Goal: Task Accomplishment & Management: Complete application form

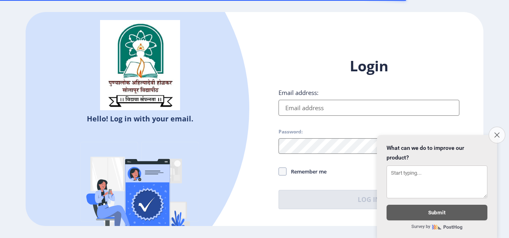
click at [500, 126] on button "Close survey" at bounding box center [497, 134] width 17 height 17
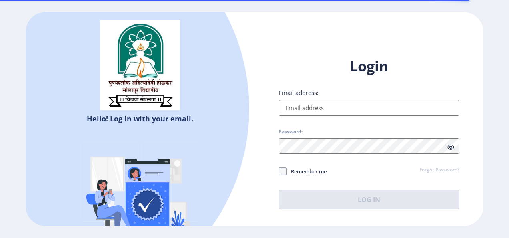
click at [337, 113] on input "Email address:" at bounding box center [369, 108] width 181 height 16
type input "[EMAIL_ADDRESS][DOMAIN_NAME]"
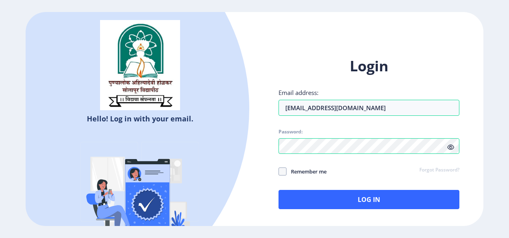
click at [314, 170] on span "Remember me" at bounding box center [307, 171] width 40 height 10
click at [279, 171] on input "Remember me" at bounding box center [279, 171] width 0 height 0
checkbox input "true"
click at [453, 144] on icon at bounding box center [450, 147] width 7 height 6
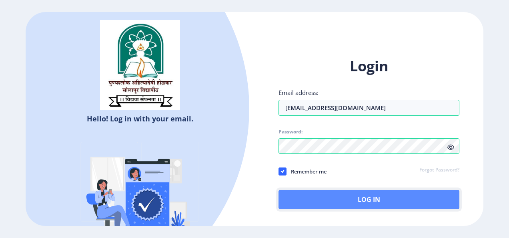
click at [378, 196] on button "Log In" at bounding box center [369, 199] width 181 height 19
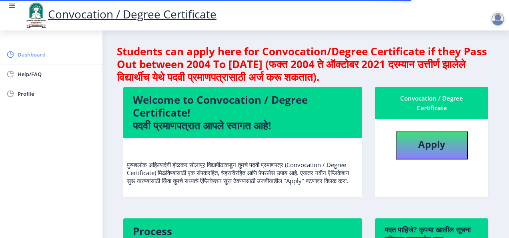
click at [20, 54] on span "Dashboard" at bounding box center [57, 55] width 78 height 10
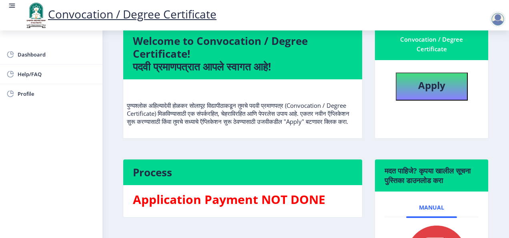
scroll to position [58, 0]
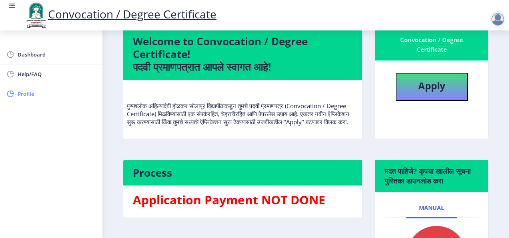
click at [28, 92] on span "Profile" at bounding box center [57, 94] width 78 height 10
select select
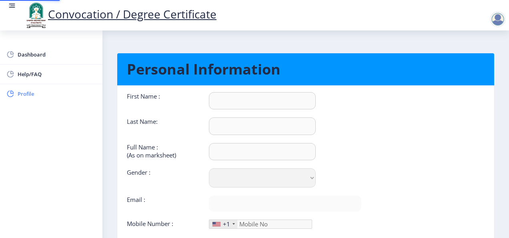
type input "[PERSON_NAME]"
type input "JADHAV"
type input "JADHAV [PERSON_NAME]"
select select "[DEMOGRAPHIC_DATA]"
type input "[EMAIL_ADDRESS][DOMAIN_NAME]"
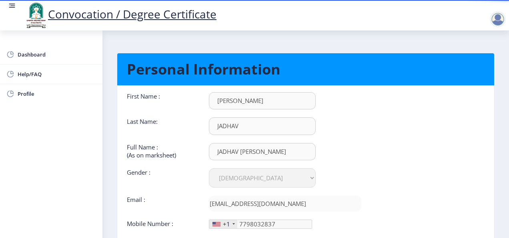
type input "[PHONE_NUMBER]"
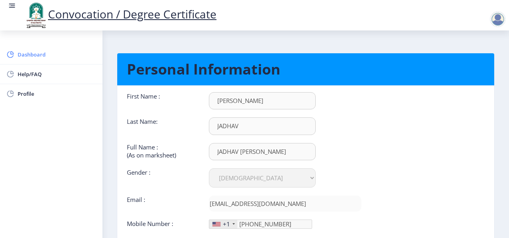
click at [30, 55] on span "Dashboard" at bounding box center [57, 55] width 78 height 10
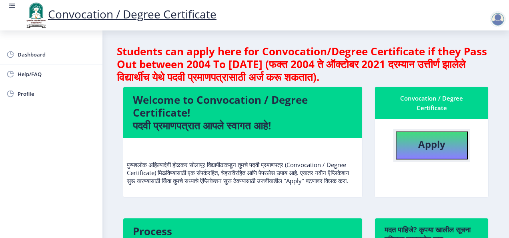
click at [431, 147] on b "Apply" at bounding box center [431, 143] width 27 height 13
select select
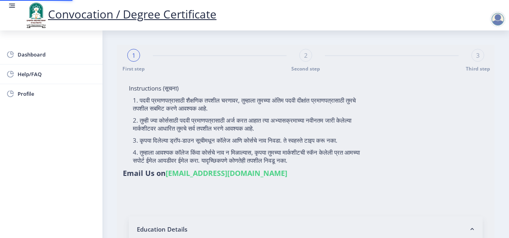
type input "JADHAV [PERSON_NAME]"
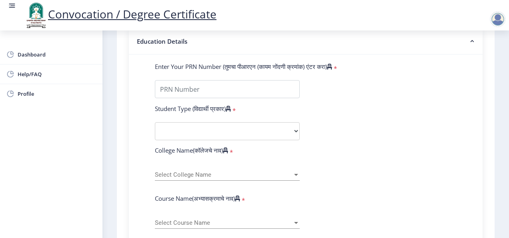
scroll to position [187, 0]
click at [211, 91] on input "Enter Your PRN Number (तुमचा पीआरएन (कायम नोंदणी क्रमांक) एंटर करा)" at bounding box center [227, 89] width 145 height 18
click at [118, 78] on div "1 First step 2 Second step 3 Third step Instructions (सूचना) 1. पदवी प्रमाणपत्र…" at bounding box center [306, 209] width 378 height 703
